Goal: Information Seeking & Learning: Find specific fact

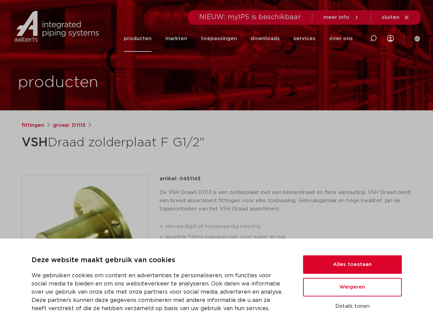
click at [216, 164] on div "fittingen groep: D1113 VSH Draad zolderplaat F G1/2"" at bounding box center [216, 273] width 401 height 304
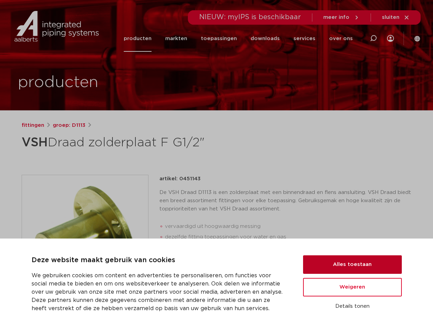
click at [352, 265] on button "Alles toestaan" at bounding box center [352, 264] width 99 height 19
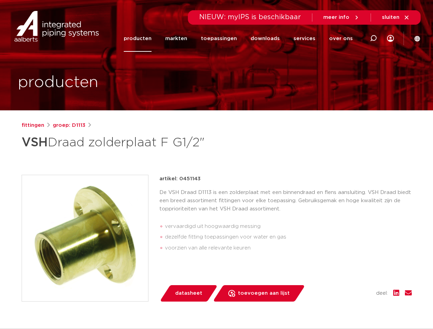
click at [352, 287] on div "datasheet toevoegen aan lijst opslaan in my IPS verwijder uit lijst deel:" at bounding box center [288, 293] width 247 height 16
click at [352, 306] on div "fittingen groep: D1113 VSH Draad zolderplaat F G1/2"" at bounding box center [216, 273] width 401 height 304
click at [242, 38] on li "toepassingen" at bounding box center [219, 38] width 50 height 26
click at [373, 38] on icon at bounding box center [373, 38] width 8 height 8
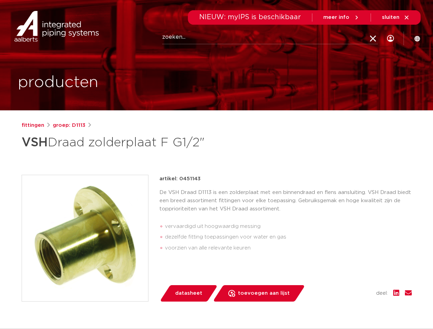
click at [396, 17] on span "sluiten" at bounding box center [390, 17] width 17 height 5
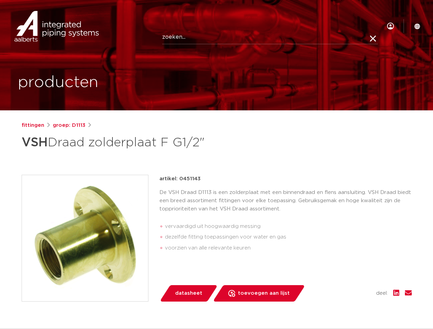
click at [85, 238] on img at bounding box center [85, 238] width 126 height 126
